Goal: Task Accomplishment & Management: Use online tool/utility

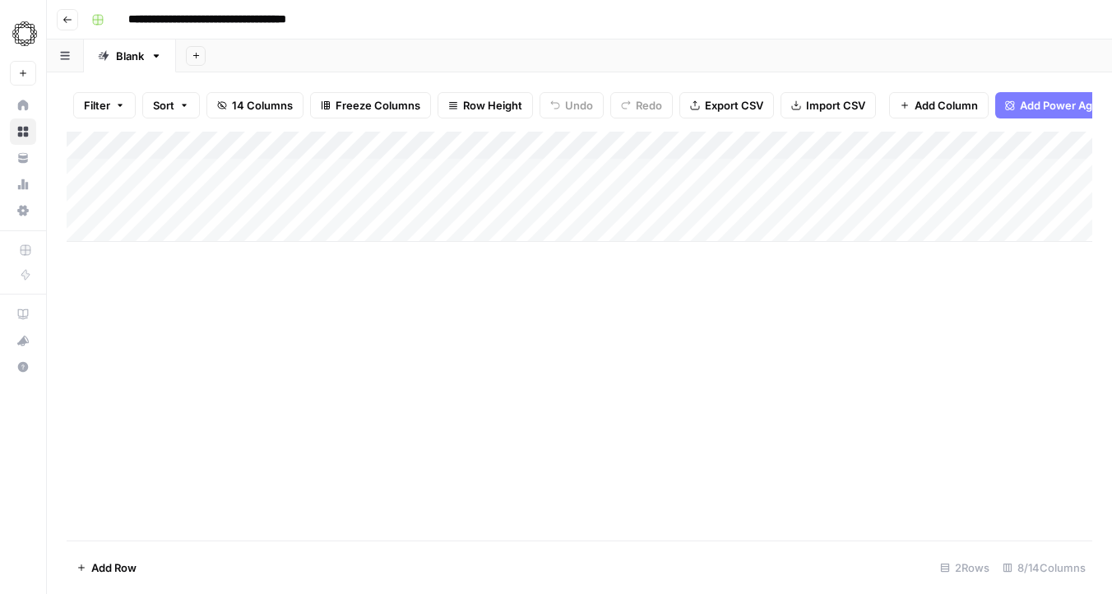
click at [630, 174] on div "Add Column" at bounding box center [580, 187] width 1026 height 110
click at [614, 321] on div "Add Column" at bounding box center [580, 336] width 1026 height 409
click at [670, 153] on div "Add Column" at bounding box center [580, 187] width 1026 height 110
click at [770, 405] on div "Add Column" at bounding box center [580, 336] width 1026 height 409
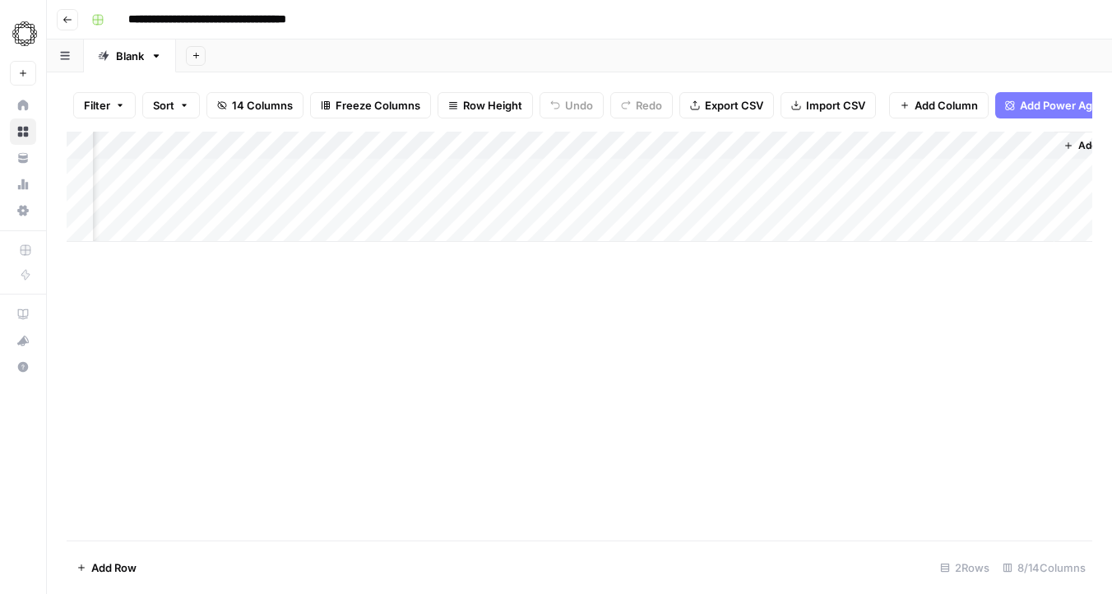
scroll to position [0, 490]
click at [551, 171] on div "Add Column" at bounding box center [580, 187] width 1026 height 110
click at [556, 146] on div "Add Column" at bounding box center [580, 187] width 1026 height 110
click at [556, 146] on div at bounding box center [562, 148] width 149 height 33
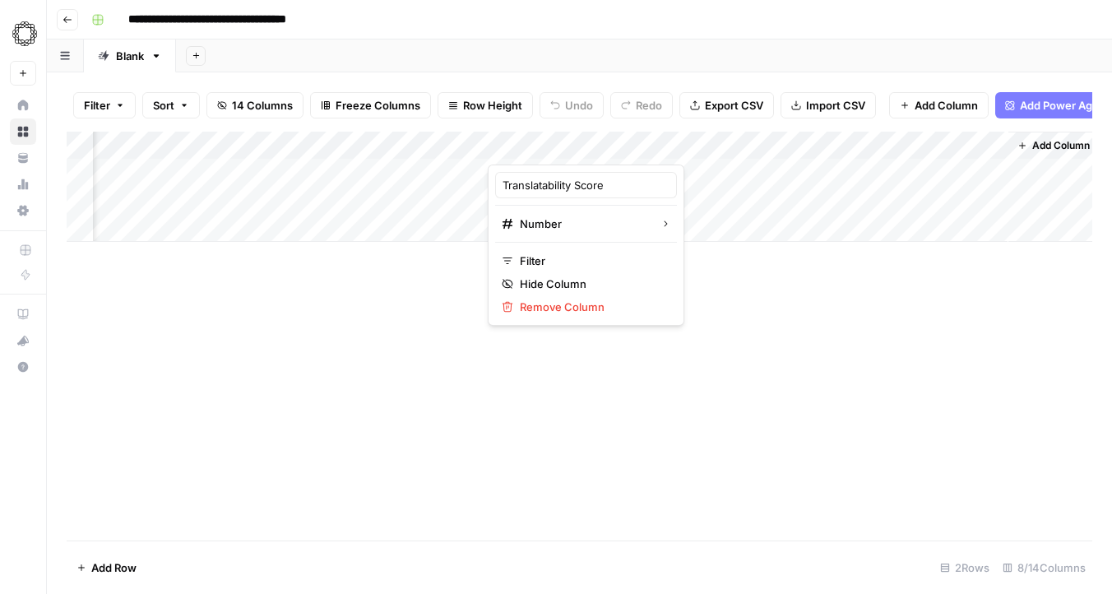
click at [371, 308] on div "Add Column" at bounding box center [580, 336] width 1026 height 409
click at [521, 208] on div "Add Column" at bounding box center [580, 187] width 1026 height 110
click at [405, 309] on div "Add Column" at bounding box center [580, 336] width 1026 height 409
click at [211, 21] on input "**********" at bounding box center [238, 20] width 234 height 26
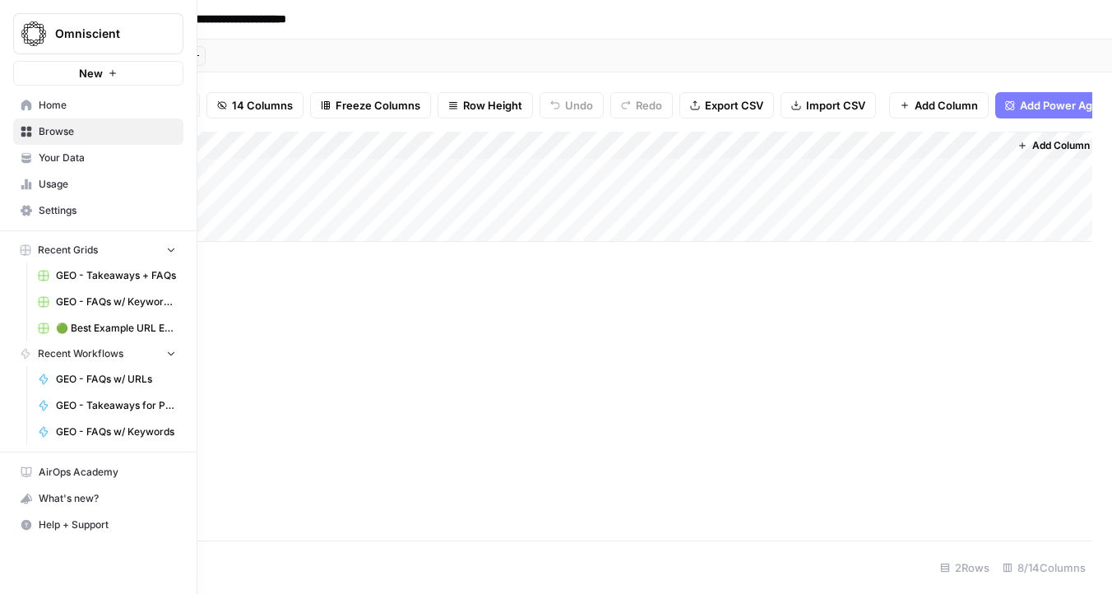
click at [78, 114] on link "Home" at bounding box center [98, 105] width 170 height 26
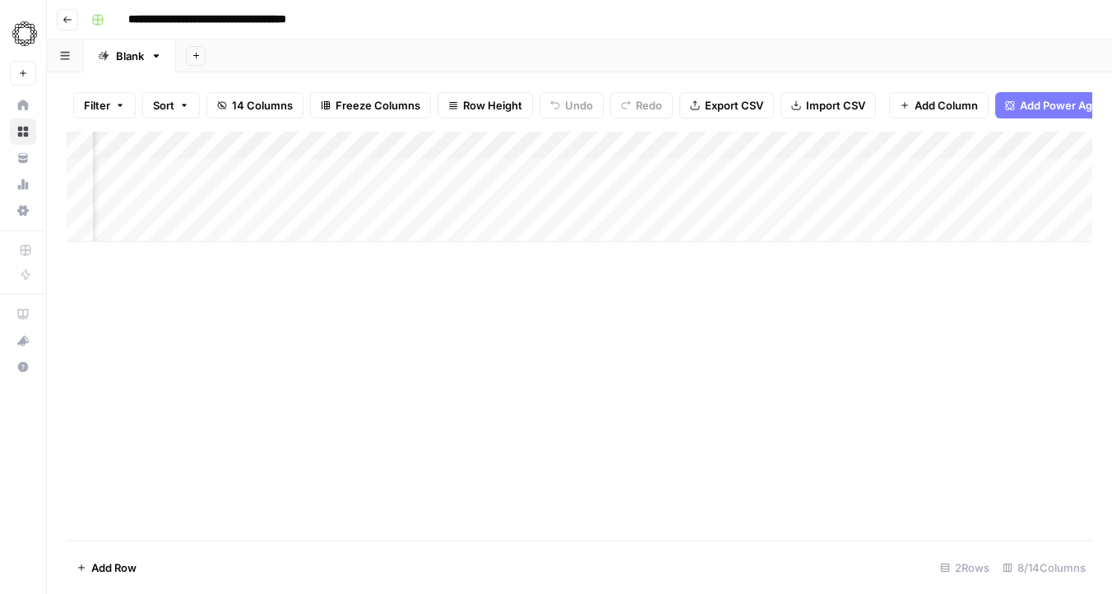
scroll to position [0, 374]
click at [500, 173] on div "Add Column" at bounding box center [580, 187] width 1026 height 110
click at [520, 206] on div "Add Column" at bounding box center [580, 187] width 1026 height 110
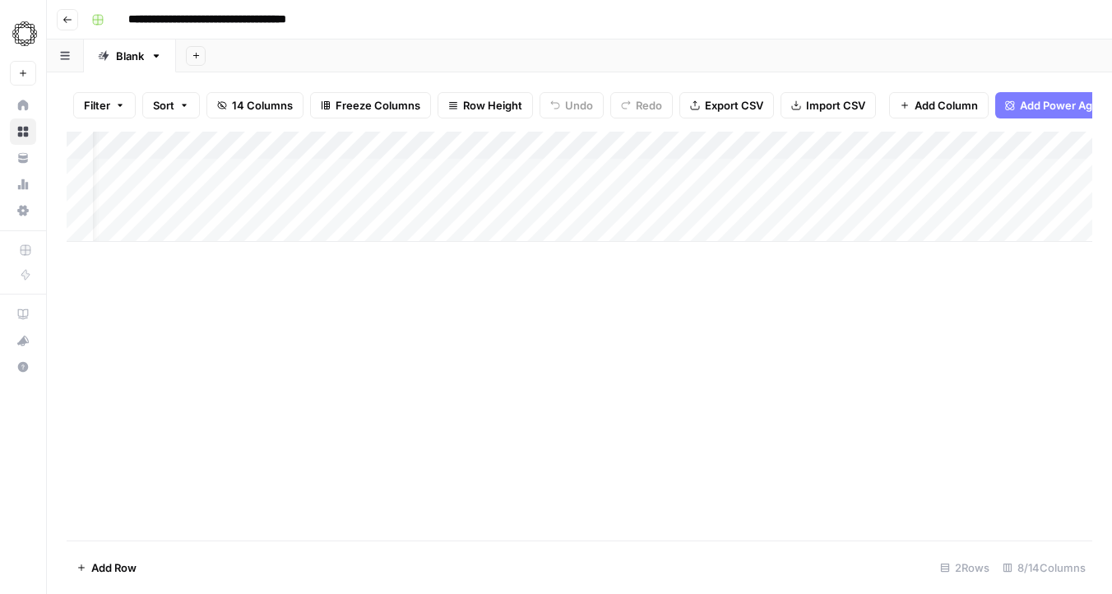
click at [544, 176] on div "Add Column" at bounding box center [580, 187] width 1026 height 110
click at [431, 181] on div "Add Column" at bounding box center [580, 187] width 1026 height 110
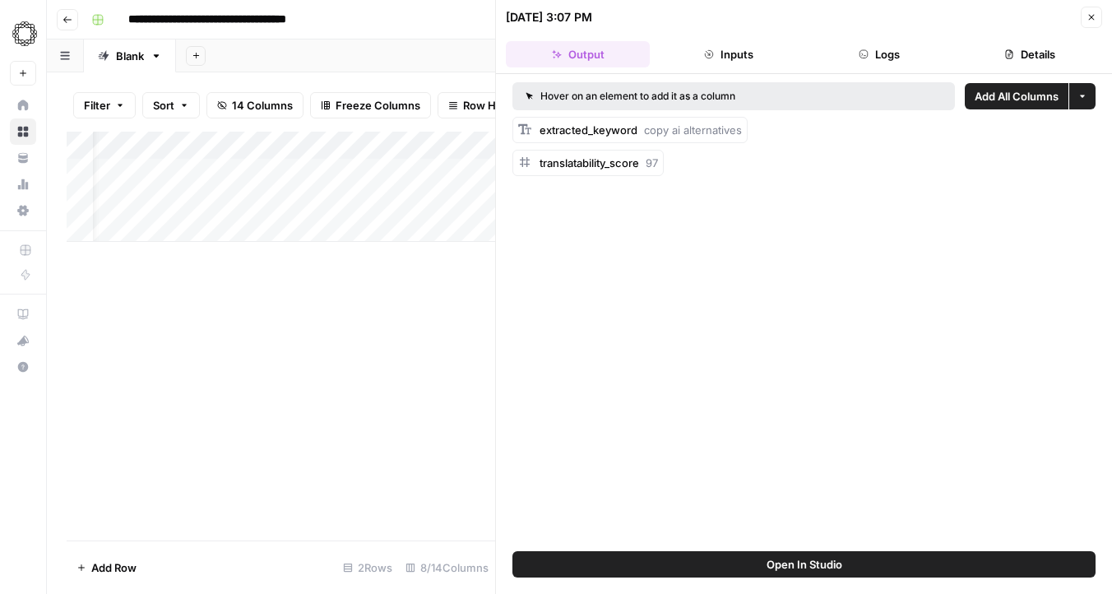
click at [359, 149] on div "Add Column" at bounding box center [281, 187] width 429 height 110
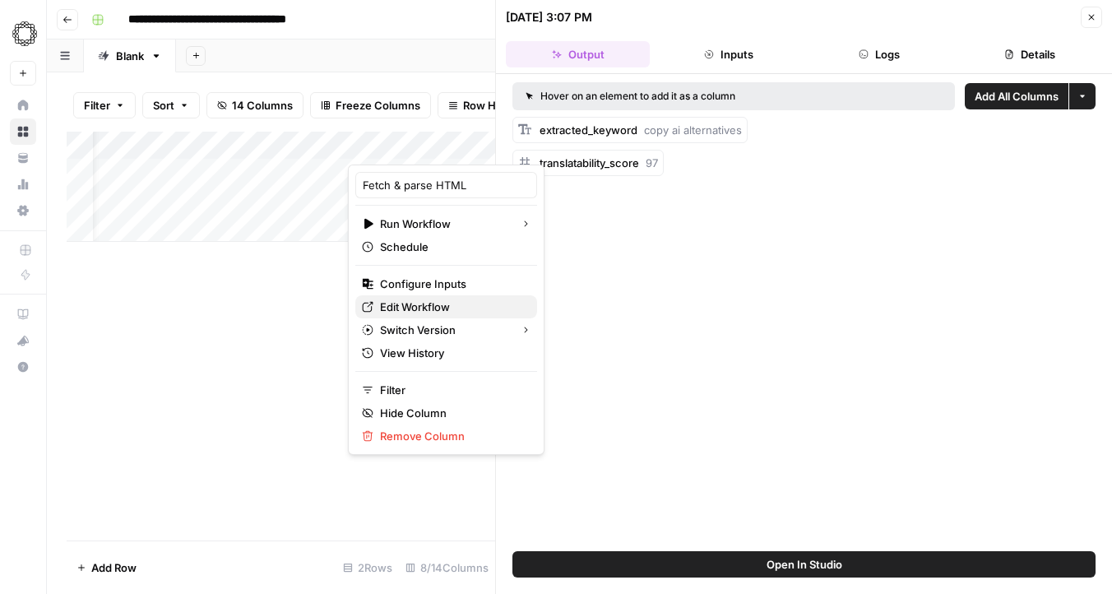
click at [410, 311] on span "Edit Workflow" at bounding box center [452, 307] width 144 height 16
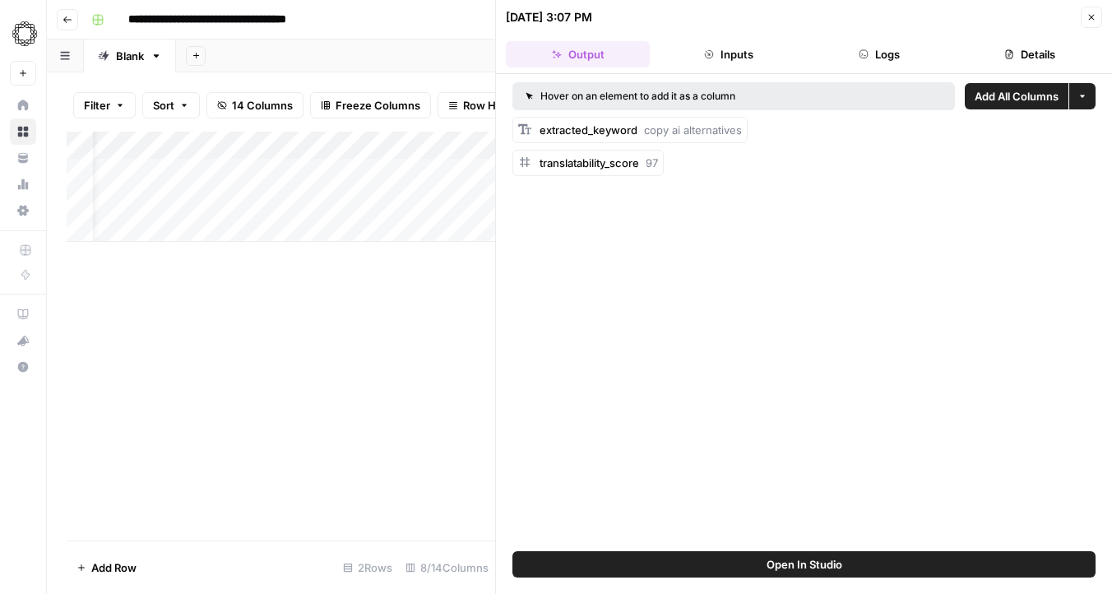
click at [1091, 21] on button "Close" at bounding box center [1091, 17] width 21 height 21
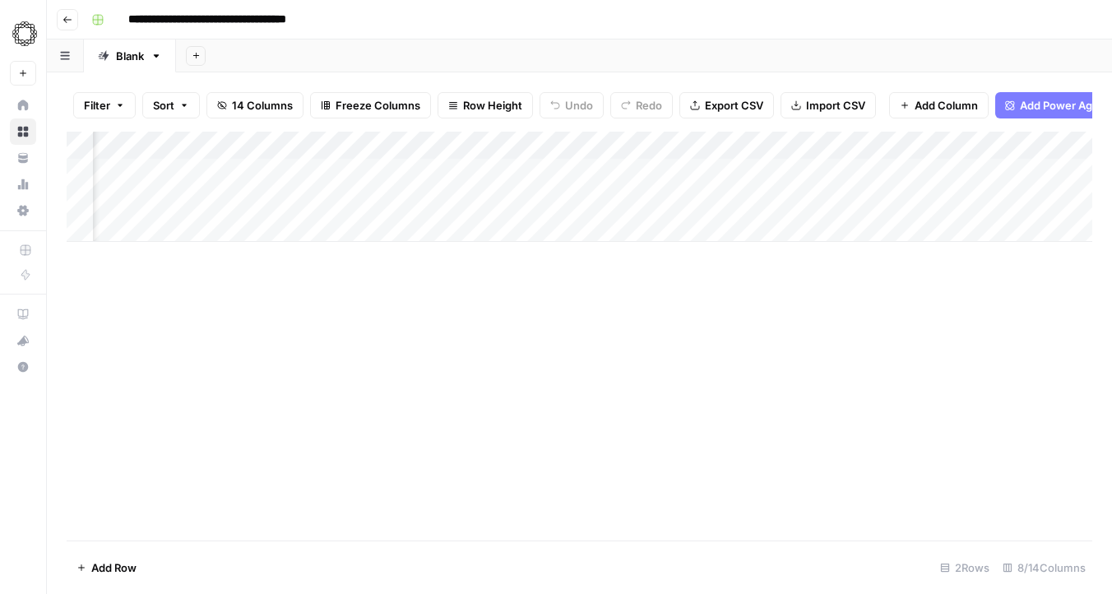
scroll to position [0, 340]
click at [693, 171] on div "Add Column" at bounding box center [580, 187] width 1026 height 110
click at [356, 174] on div "Add Column" at bounding box center [580, 187] width 1026 height 110
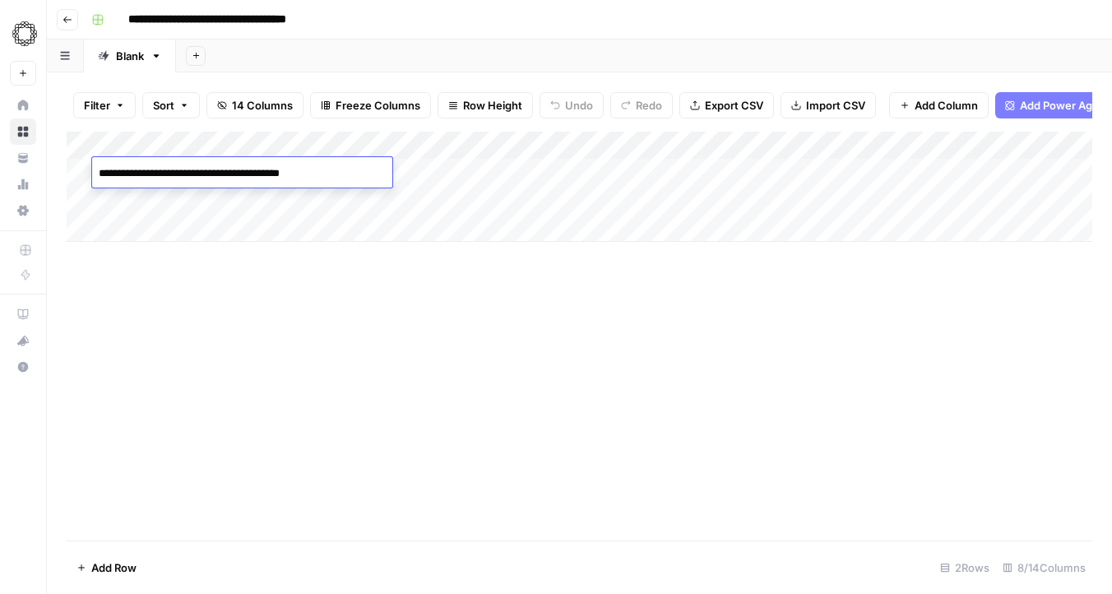
click at [644, 166] on div "Add Column" at bounding box center [580, 187] width 1026 height 110
click at [632, 206] on div "Add Column" at bounding box center [580, 187] width 1026 height 110
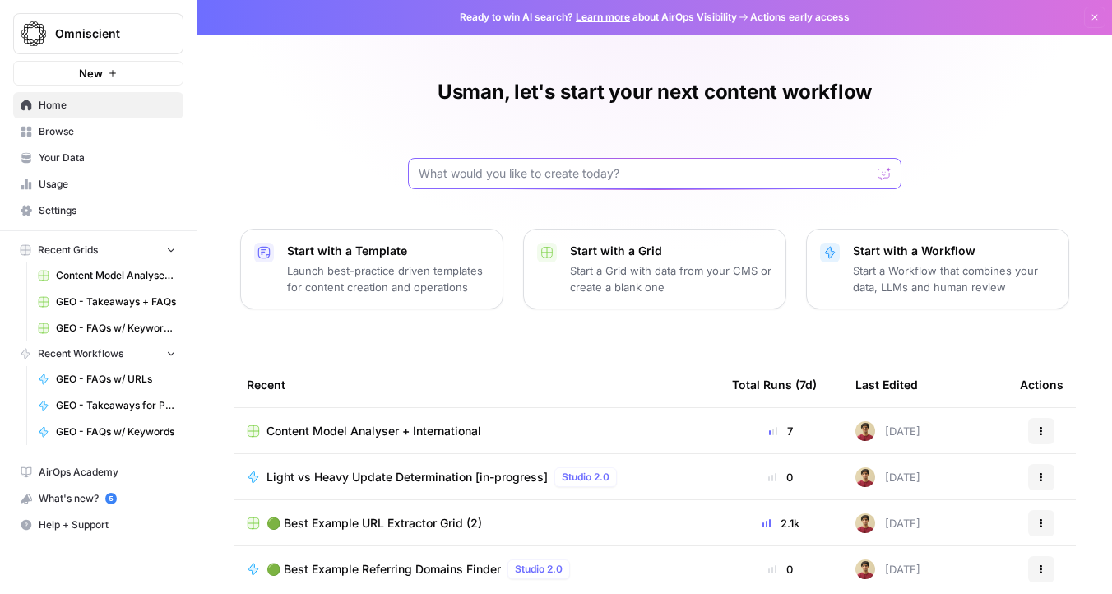
click at [528, 165] on input "text" at bounding box center [645, 173] width 452 height 16
type input "transability"
click button "Send" at bounding box center [884, 173] width 21 height 21
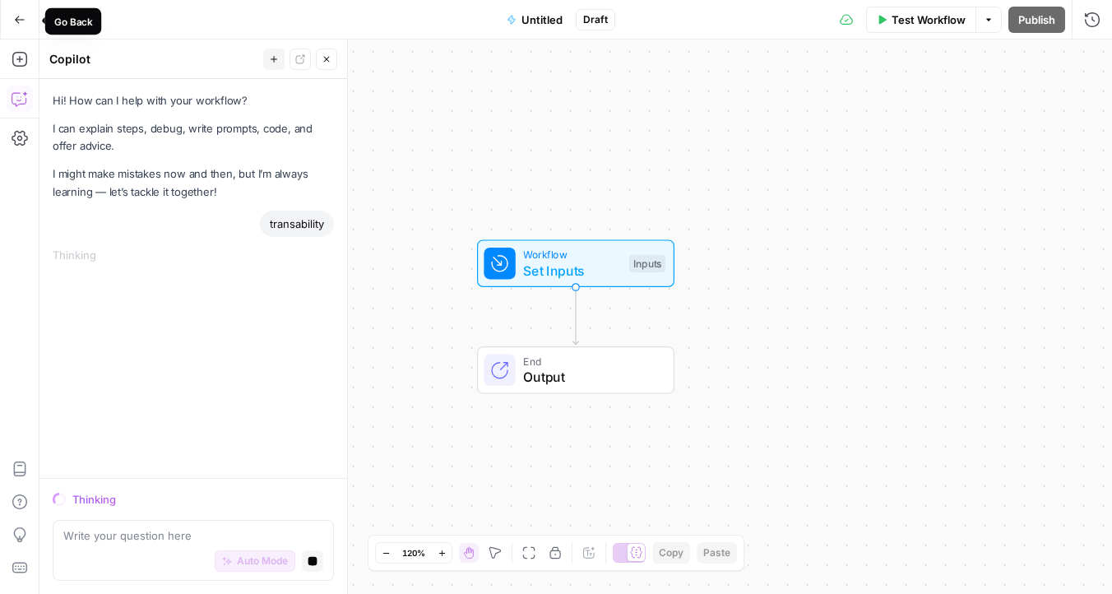
click at [14, 11] on button "Go Back" at bounding box center [20, 20] width 30 height 30
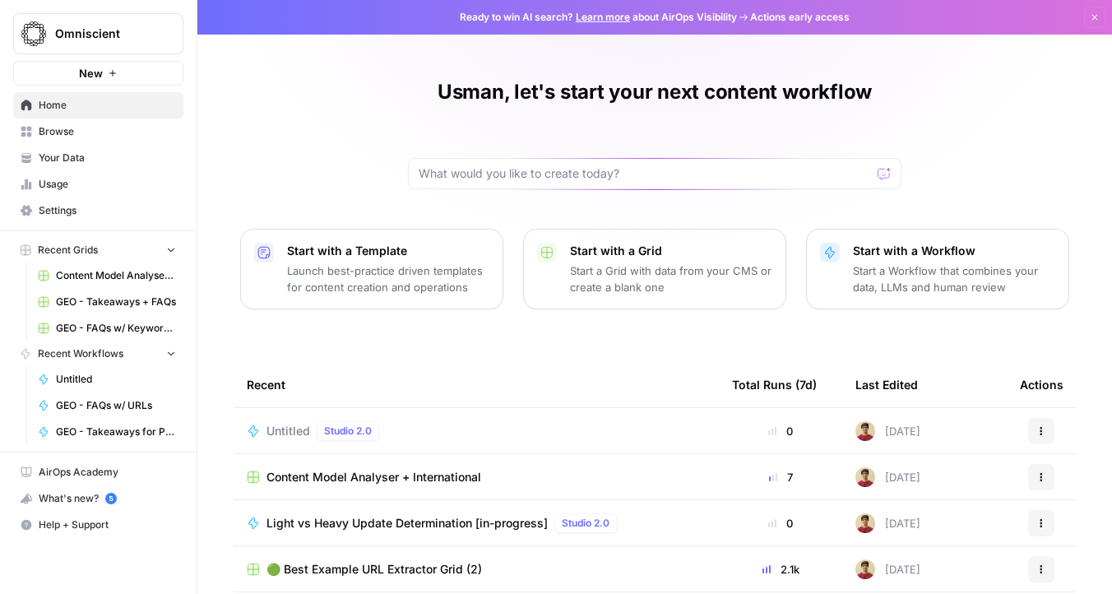
click at [530, 182] on div at bounding box center [655, 173] width 494 height 31
paste input "translatability"
type input "translatability"
click button "Send" at bounding box center [884, 173] width 21 height 21
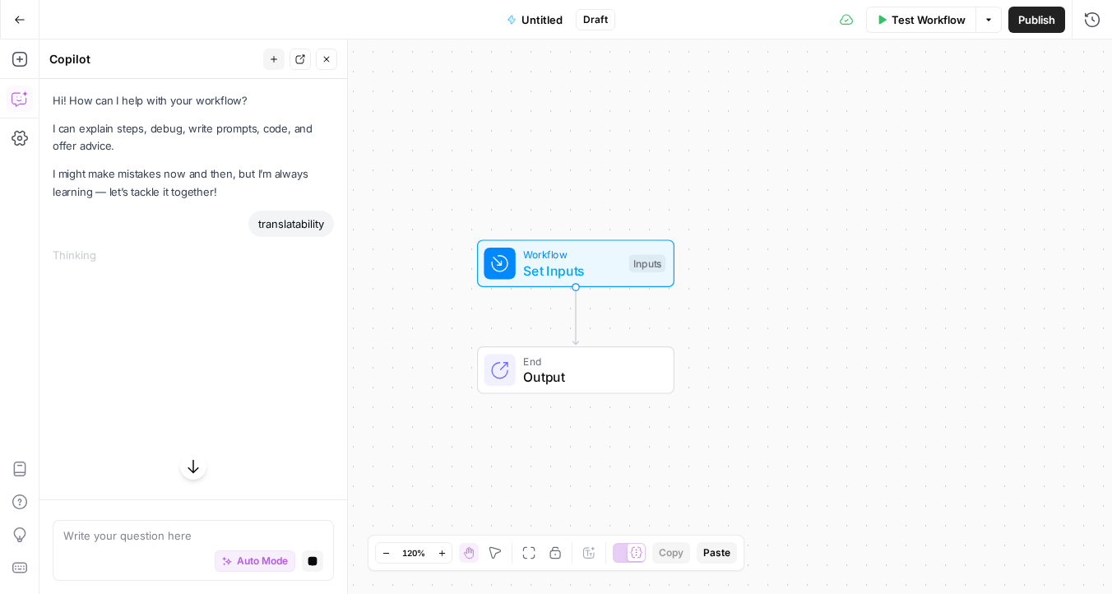
click at [12, 12] on button "Go Back" at bounding box center [20, 20] width 30 height 30
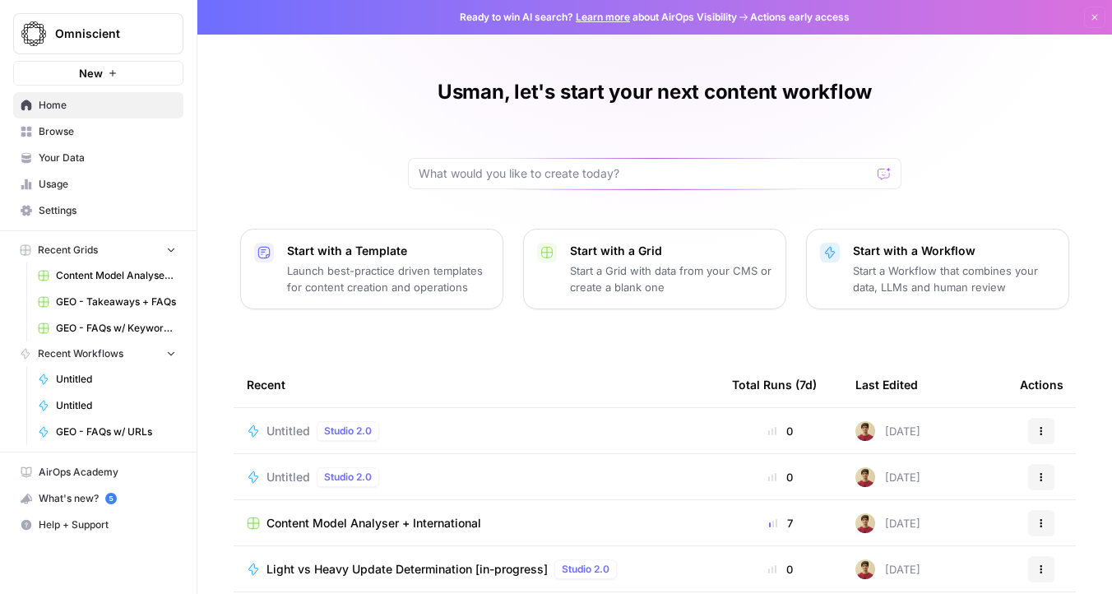
click at [100, 126] on span "Browse" at bounding box center [107, 131] width 137 height 15
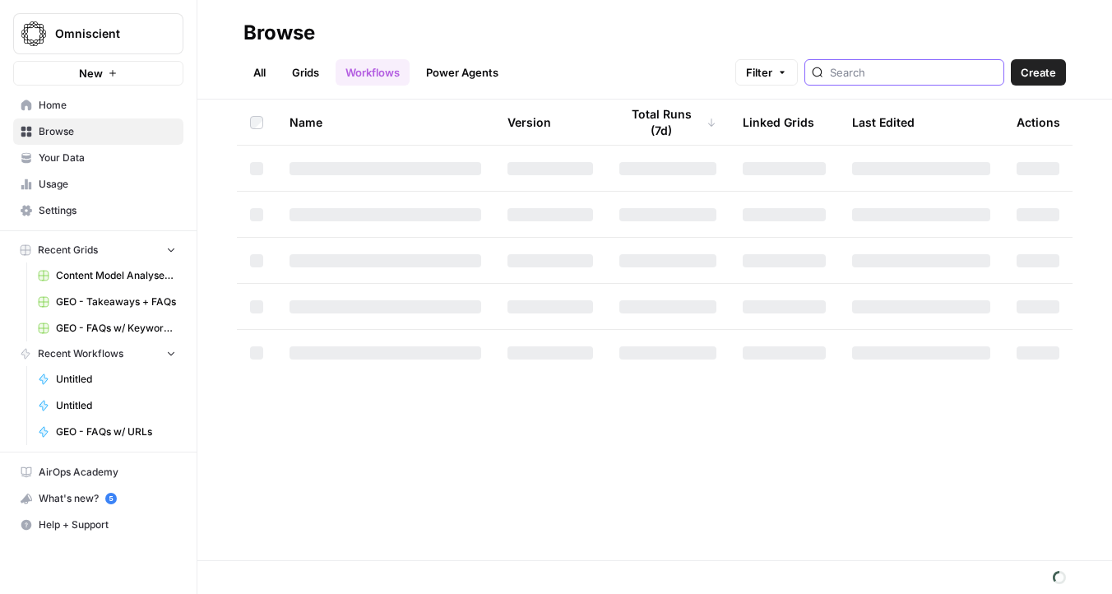
click at [914, 66] on input "search" at bounding box center [913, 72] width 167 height 16
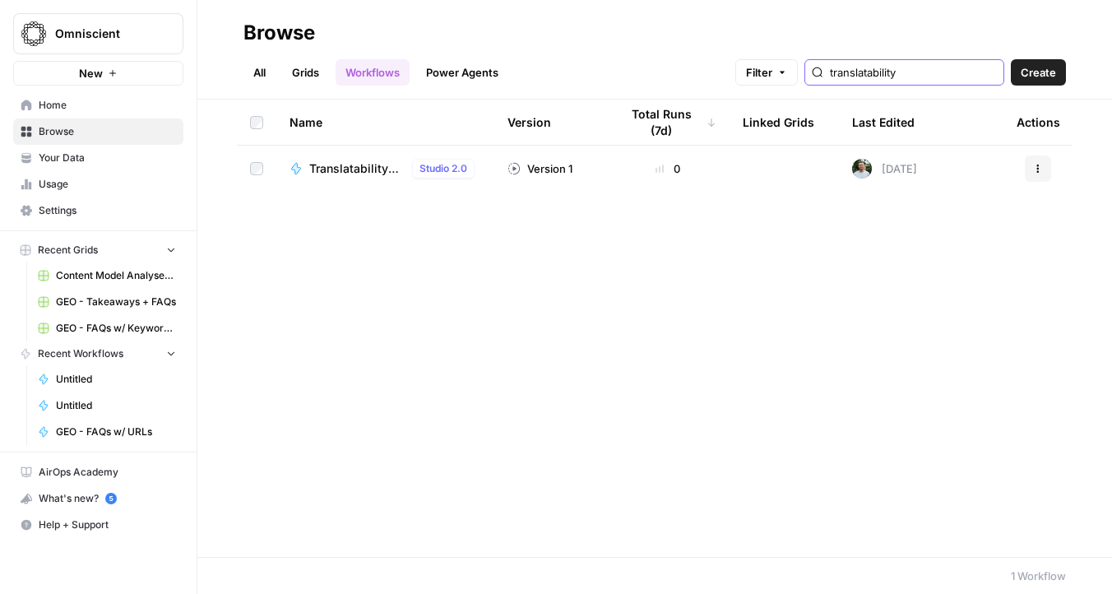
type input "translatability"
click at [342, 185] on td "Translatability Score Studio 2.0" at bounding box center [385, 169] width 218 height 46
click at [342, 167] on span "Translatability Score" at bounding box center [357, 168] width 96 height 16
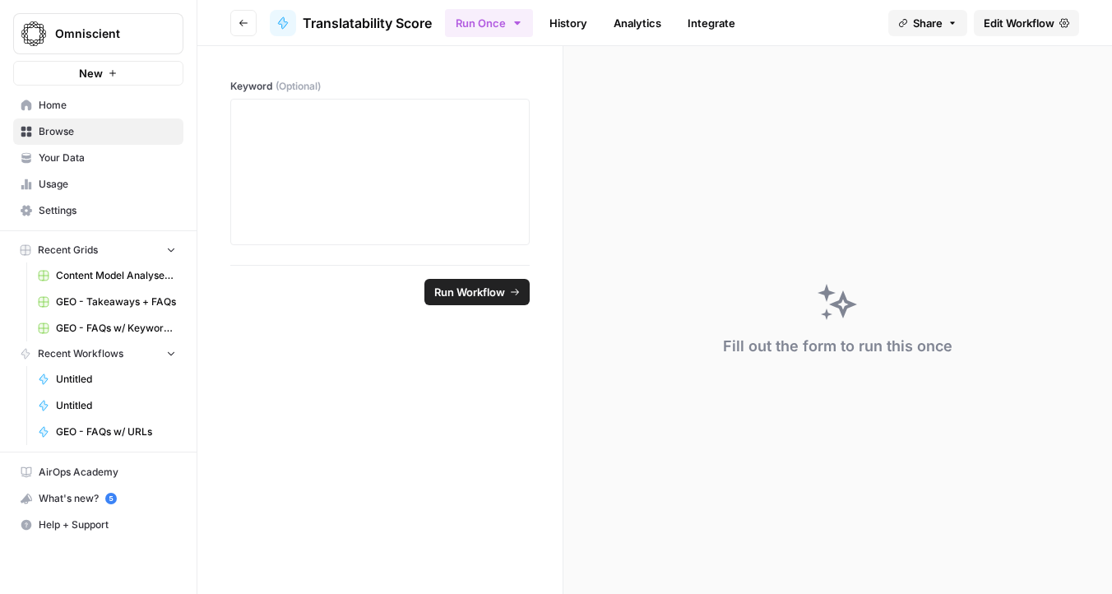
click at [1008, 31] on link "Edit Workflow" at bounding box center [1026, 23] width 105 height 26
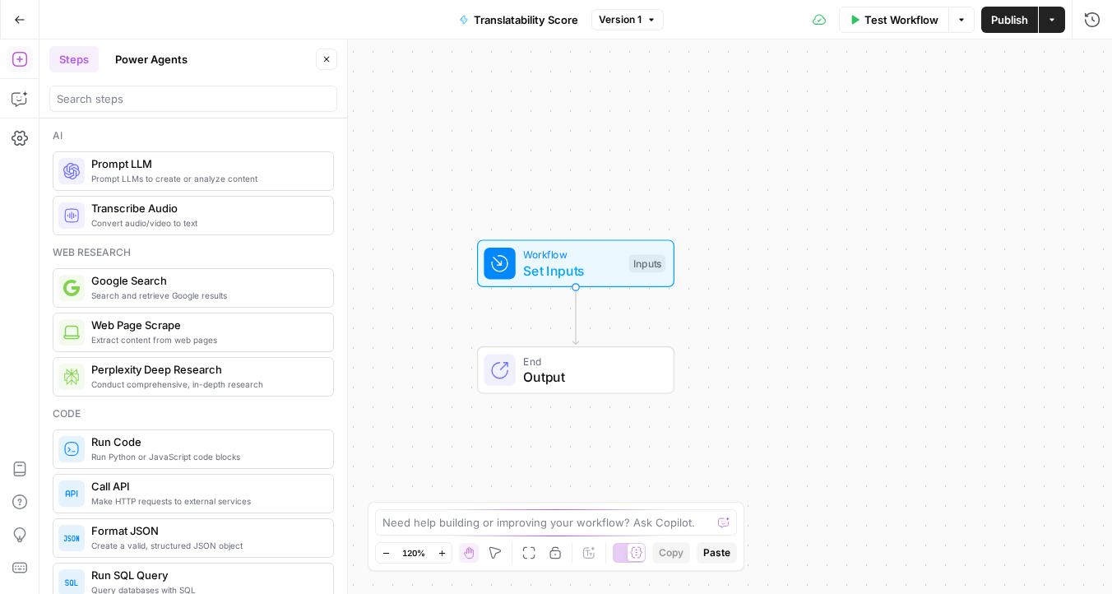
click at [490, 157] on div "Workflow Set Inputs Inputs End Output" at bounding box center [575, 316] width 1073 height 554
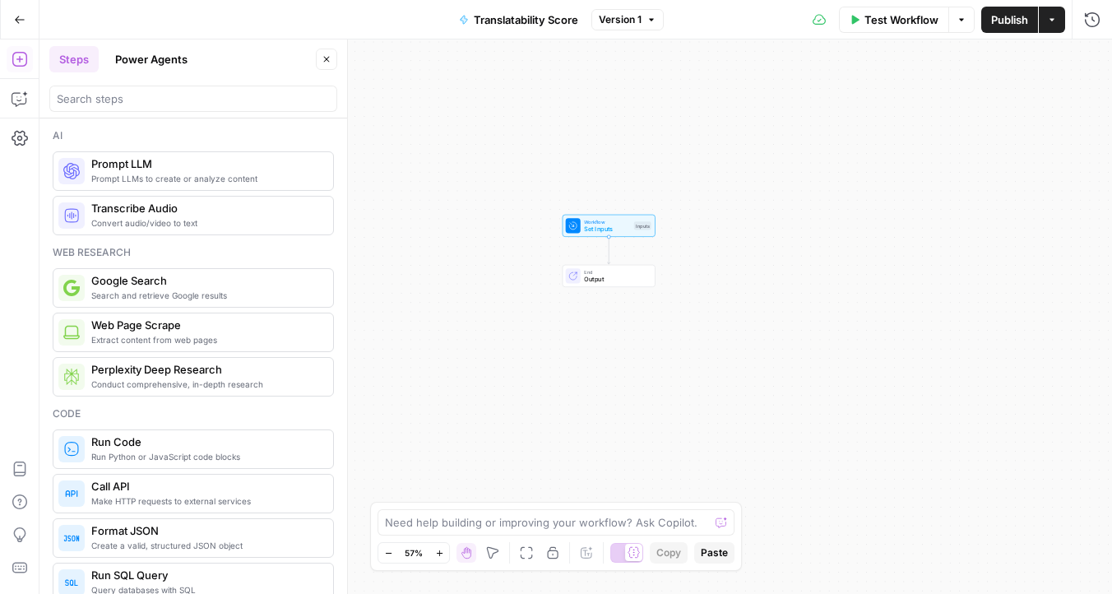
click at [16, 17] on icon "button" at bounding box center [20, 20] width 12 height 12
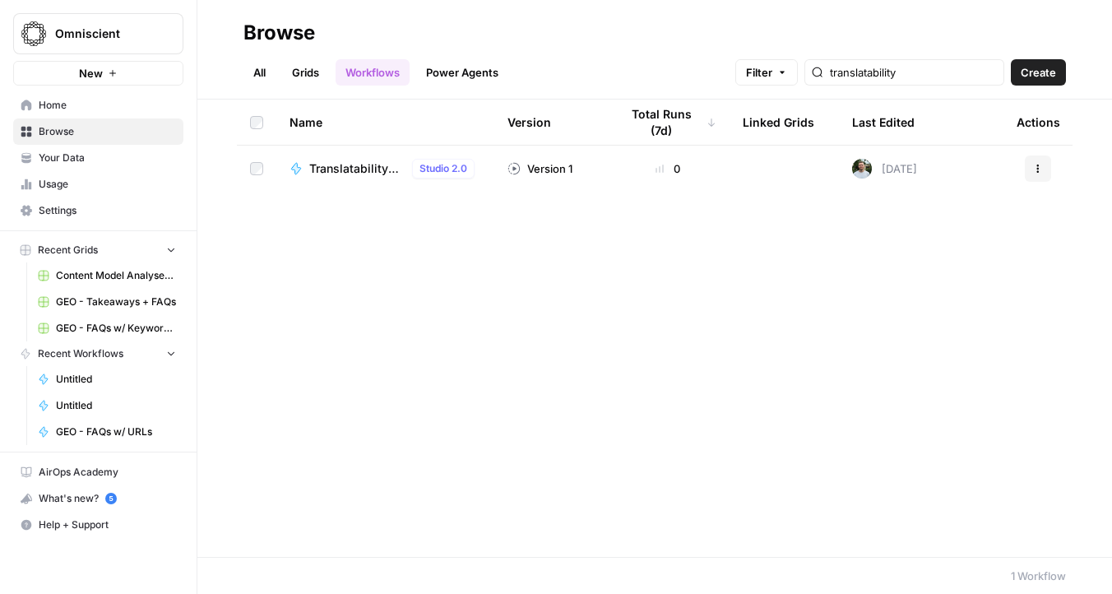
click at [384, 169] on span "Translatability Score" at bounding box center [357, 168] width 96 height 16
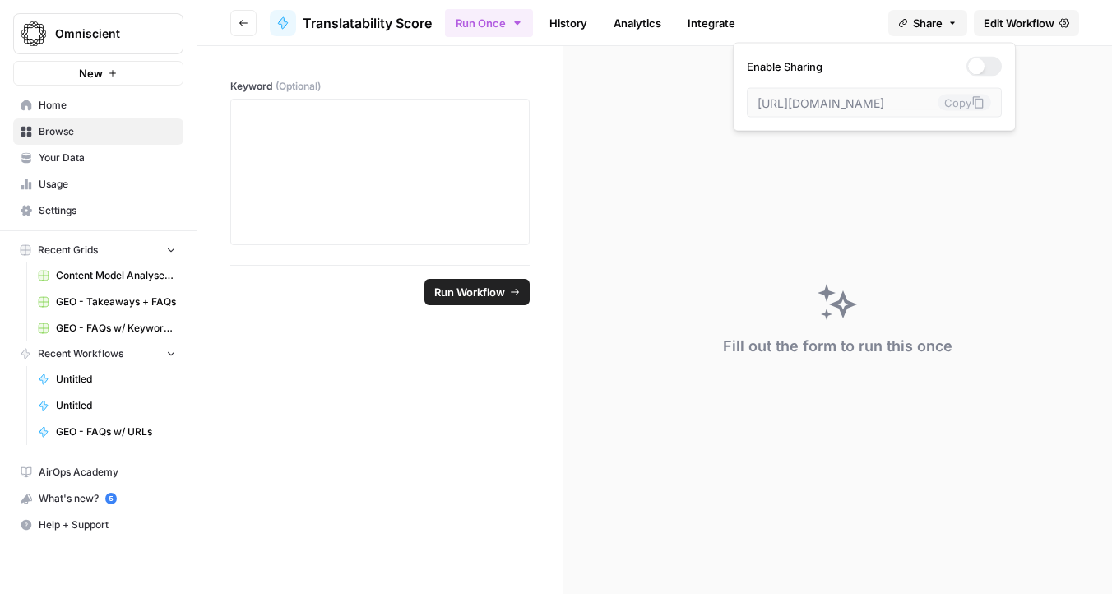
click at [942, 30] on button "Share" at bounding box center [927, 23] width 79 height 26
click at [990, 27] on span "Edit Workflow" at bounding box center [1019, 23] width 71 height 16
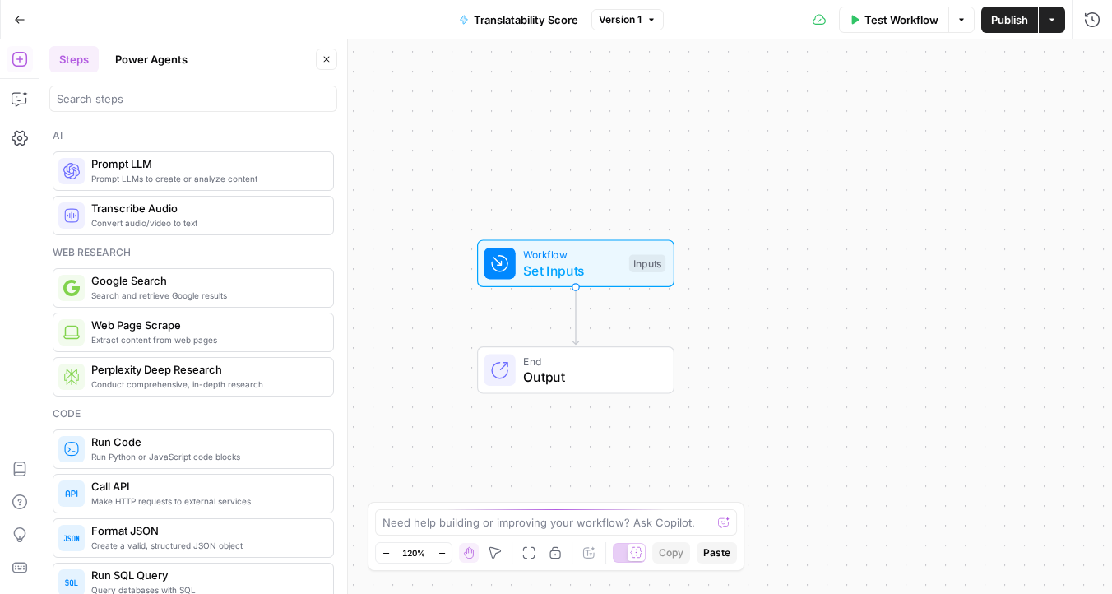
click at [1052, 29] on button "Actions" at bounding box center [1052, 20] width 26 height 26
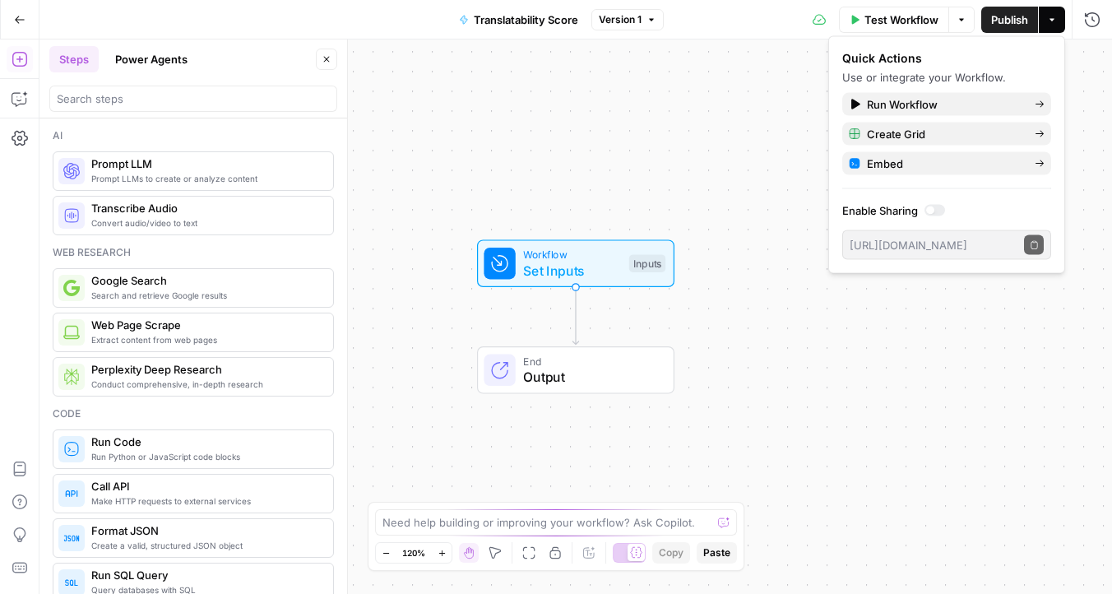
click at [797, 114] on div "Workflow Set Inputs Inputs End Output" at bounding box center [575, 316] width 1073 height 554
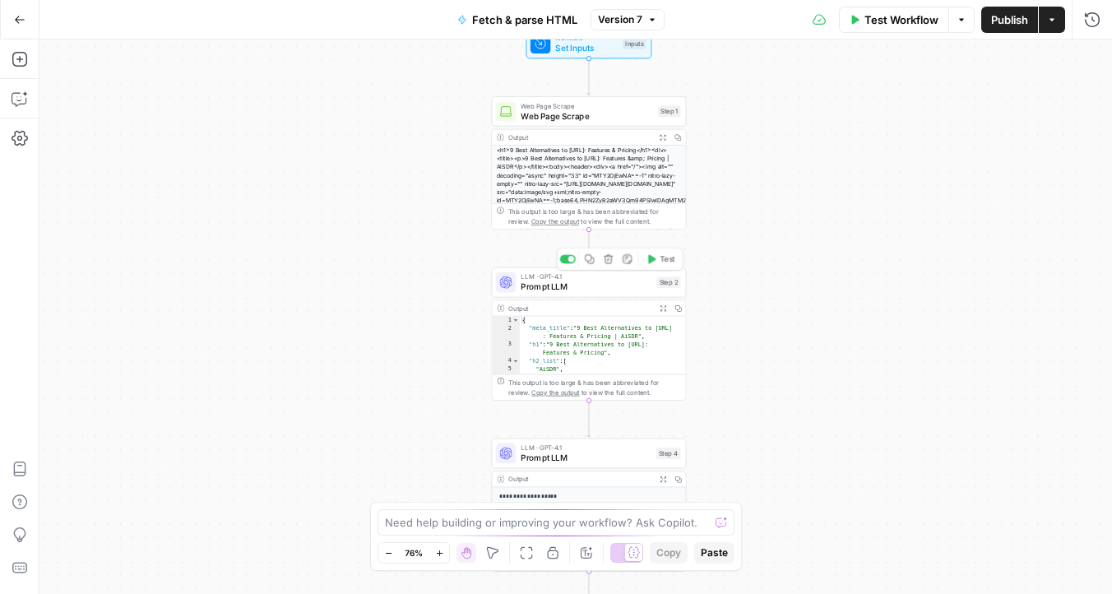
click at [554, 279] on span "LLM · GPT-4.1" at bounding box center [586, 276] width 131 height 10
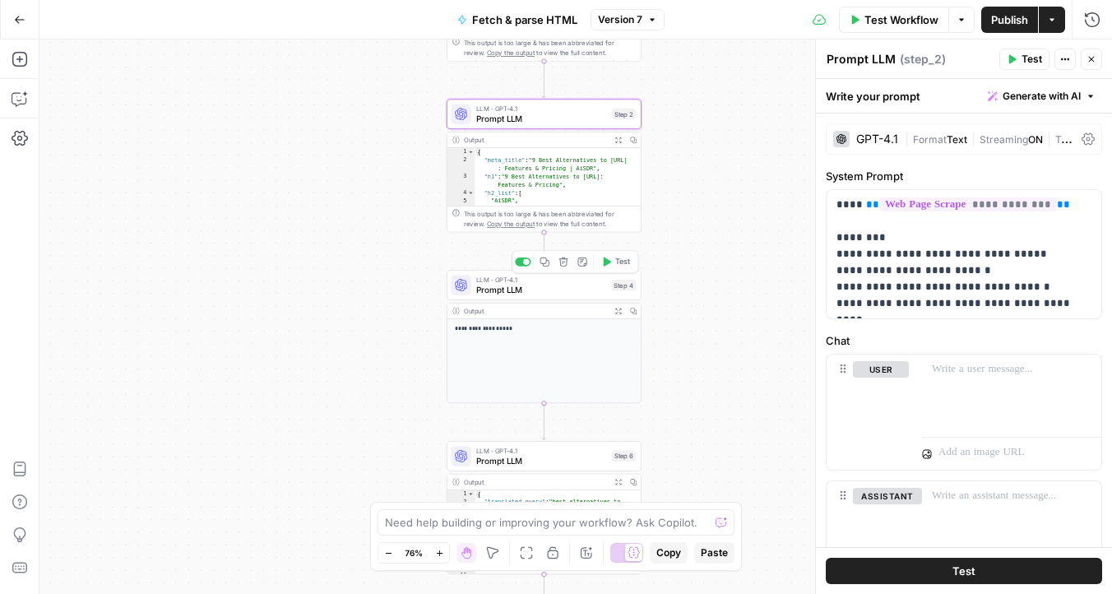
click at [546, 291] on span "Prompt LLM" at bounding box center [541, 289] width 130 height 12
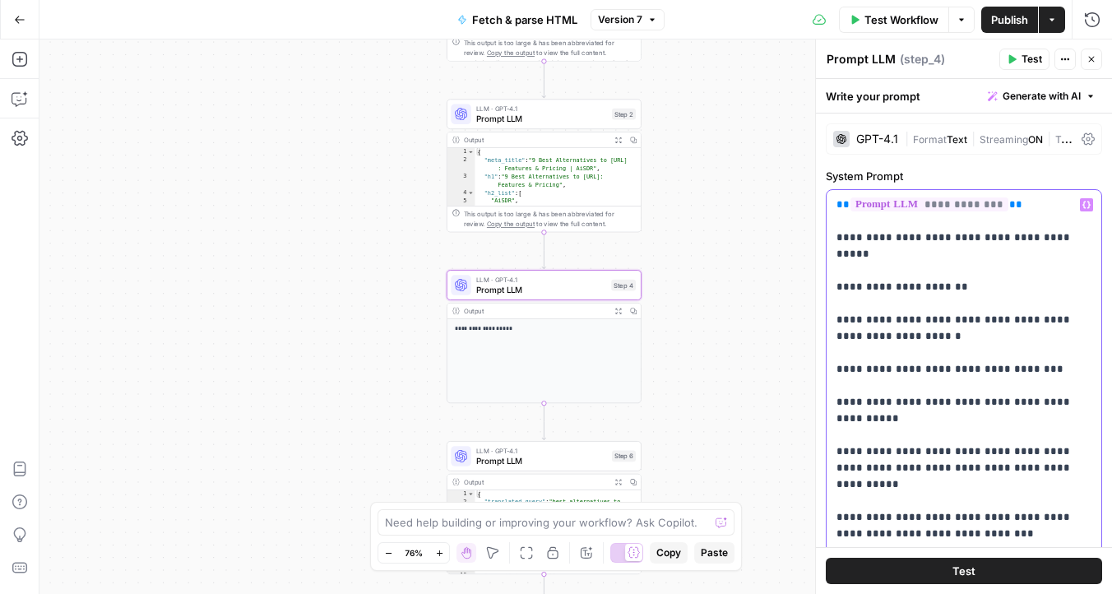
click at [973, 290] on p "**********" at bounding box center [964, 468] width 255 height 543
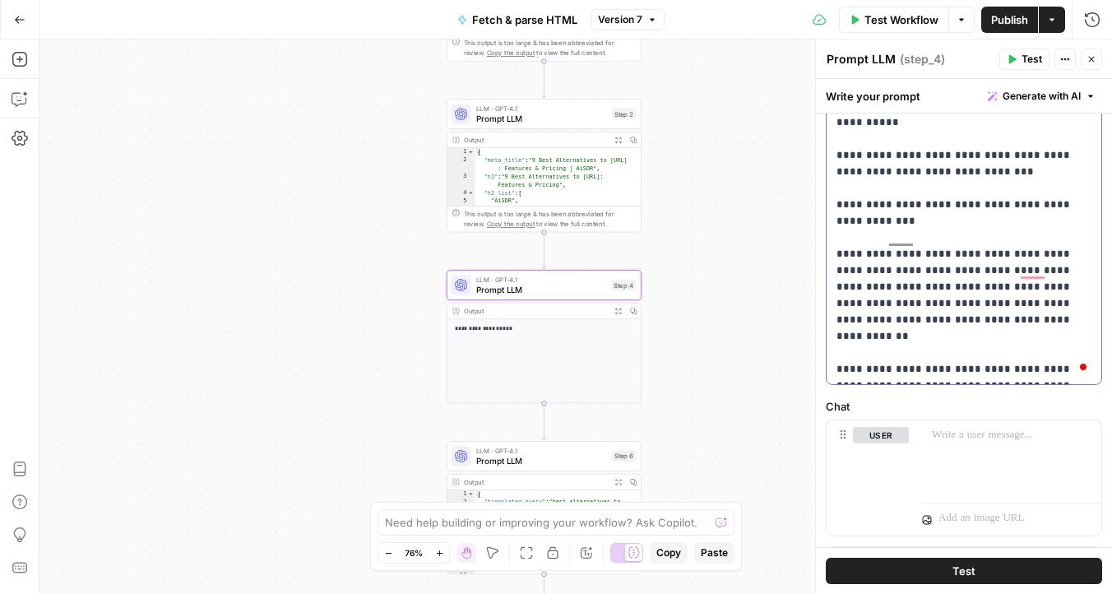
scroll to position [374, 0]
